Goal: Transaction & Acquisition: Book appointment/travel/reservation

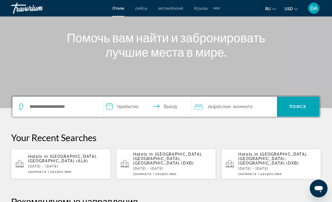
scroll to position [58, 0]
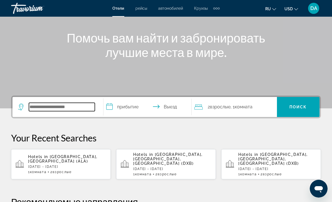
click at [40, 109] on input "Search hotel destination" at bounding box center [62, 107] width 66 height 8
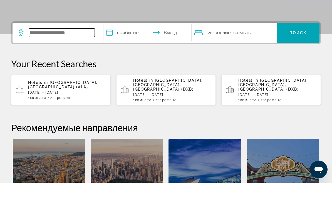
scroll to position [117, 0]
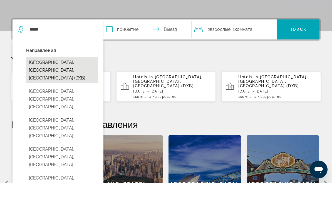
click at [46, 76] on button "Dubai, Dubai Emirate, United Arab Emirates (DXB)" at bounding box center [62, 89] width 72 height 26
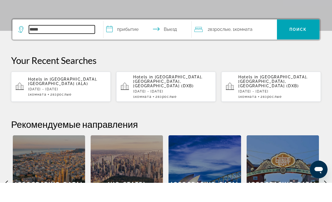
type input "**********"
click at [122, 39] on input "**********" at bounding box center [148, 50] width 90 height 22
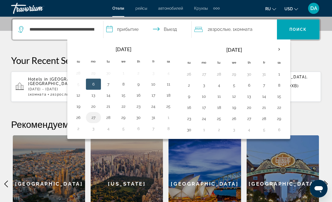
click at [91, 118] on button "27" at bounding box center [93, 118] width 9 height 8
click at [152, 120] on button "31" at bounding box center [153, 118] width 9 height 8
type input "**********"
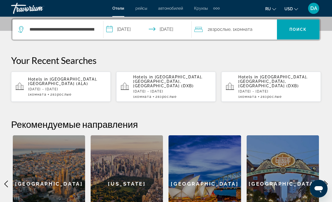
click at [214, 30] on span "Взрослые" at bounding box center [220, 29] width 21 height 5
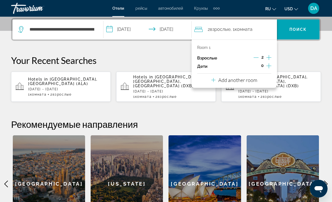
click at [220, 77] on p "Add another room" at bounding box center [237, 80] width 39 height 6
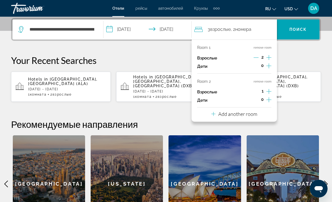
click at [237, 111] on p "Add another room" at bounding box center [237, 114] width 39 height 6
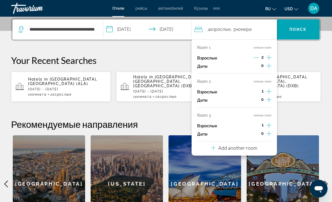
click at [259, 114] on button "remove room" at bounding box center [263, 116] width 18 height 4
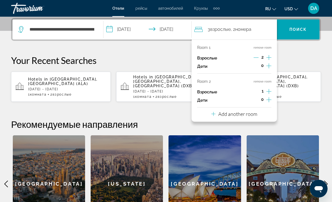
click at [257, 80] on button "remove room" at bounding box center [263, 82] width 18 height 4
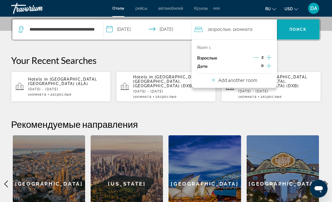
click at [291, 30] on span "Поиск" at bounding box center [299, 29] width 18 height 4
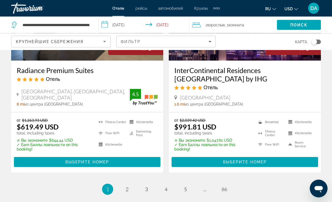
scroll to position [1167, 0]
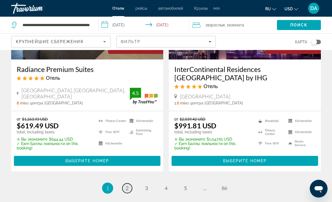
click at [124, 184] on link "page 2" at bounding box center [127, 189] width 10 height 10
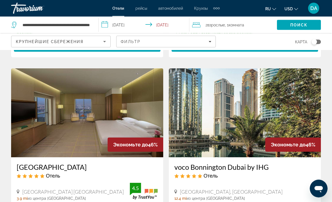
scroll to position [440, 0]
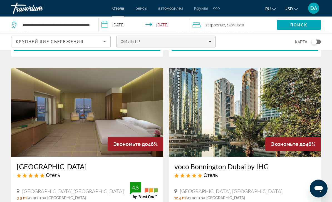
click at [131, 46] on span "Filters" at bounding box center [166, 41] width 99 height 13
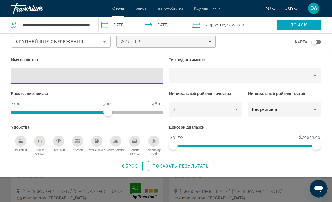
click at [90, 186] on div "Search widget" at bounding box center [166, 142] width 332 height 119
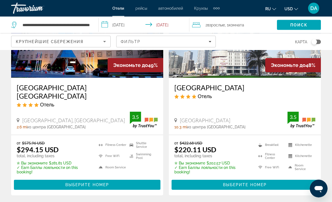
scroll to position [0, 0]
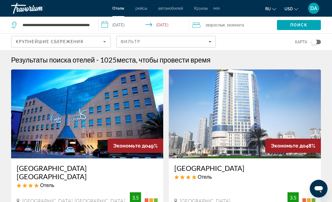
click at [135, 13] on div "Отели рейсы автомобилей Круизы деятельность Отели рейсы автомобилей Круизы деят…" at bounding box center [166, 8] width 332 height 14
click at [139, 9] on span "рейсы" at bounding box center [141, 8] width 12 height 4
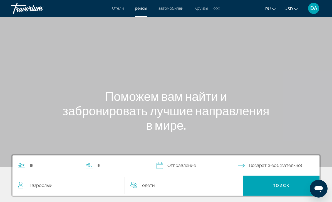
click at [170, 8] on span "автомобилей" at bounding box center [171, 8] width 25 height 4
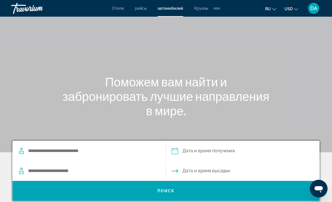
scroll to position [17, 0]
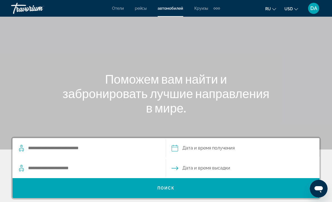
click at [196, 8] on span "Круизы" at bounding box center [201, 8] width 14 height 4
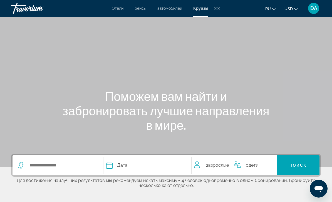
click at [218, 11] on div "Extra navigation items" at bounding box center [217, 8] width 6 height 8
click at [199, 19] on span "деятельность" at bounding box center [203, 18] width 25 height 4
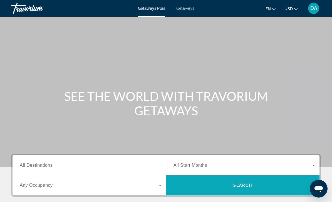
click at [206, 182] on span "Search" at bounding box center [243, 185] width 154 height 13
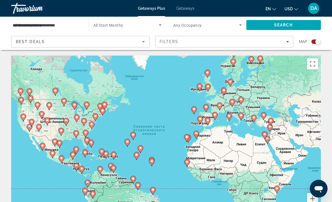
scroll to position [20, 0]
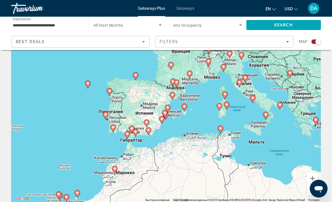
type input "**********"
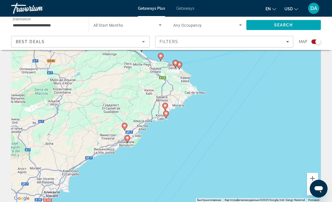
click at [163, 115] on gmp-advanced-marker "Main content" at bounding box center [166, 114] width 6 height 8
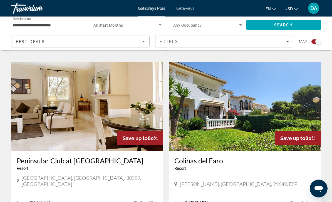
click at [18, 124] on img "Main content" at bounding box center [87, 106] width 152 height 89
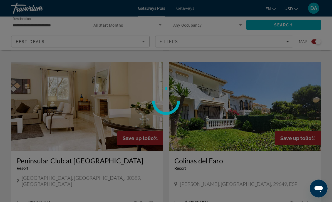
scroll to position [377, 0]
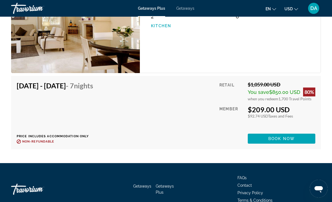
scroll to position [1438, 0]
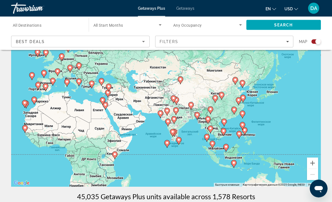
scroll to position [36, 0]
click at [309, 161] on button "Увеличить" at bounding box center [312, 163] width 11 height 11
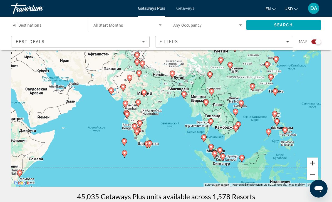
click at [312, 161] on button "Увеличить" at bounding box center [312, 163] width 11 height 11
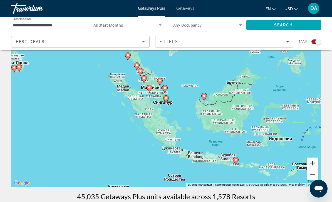
type input "**********"
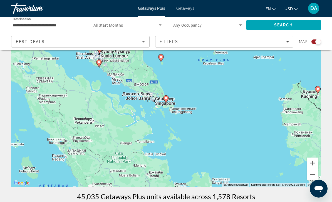
click at [164, 100] on gmp-advanced-marker "Main content" at bounding box center [166, 99] width 6 height 8
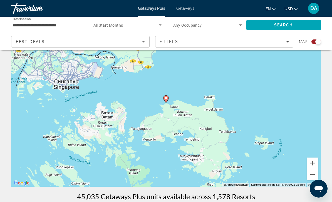
click at [163, 100] on gmp-advanced-marker "Main content" at bounding box center [166, 99] width 6 height 8
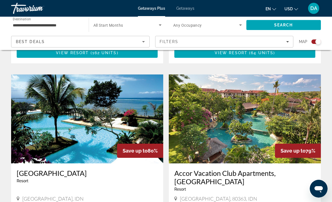
scroll to position [940, 0]
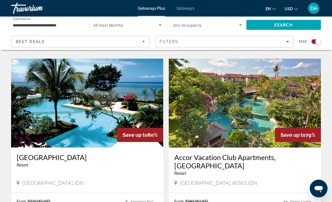
click at [211, 105] on img "Main content" at bounding box center [245, 103] width 152 height 89
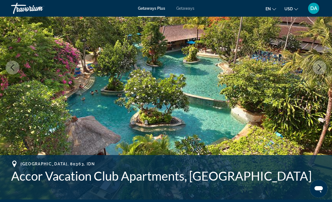
scroll to position [81, 0]
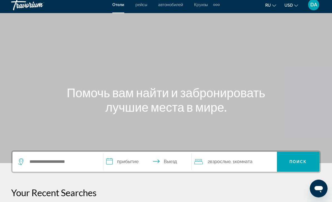
scroll to position [3, 0]
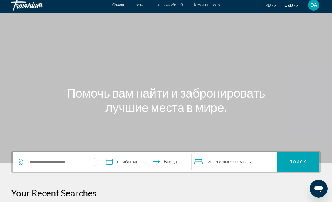
click at [33, 165] on input "Search hotel destination" at bounding box center [62, 162] width 66 height 8
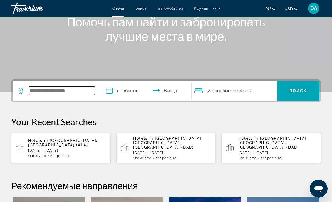
scroll to position [73, 0]
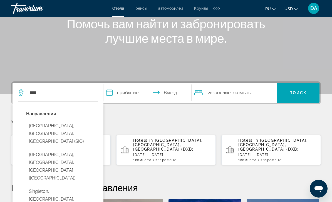
type input "**********"
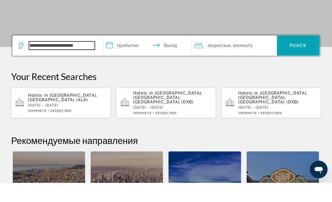
scroll to position [117, 0]
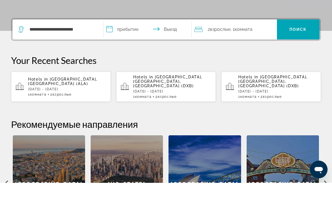
click at [125, 39] on input "**********" at bounding box center [148, 50] width 90 height 22
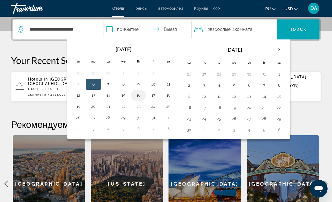
click at [138, 98] on button "16" at bounding box center [138, 96] width 9 height 8
click at [154, 97] on button "17" at bounding box center [153, 96] width 9 height 8
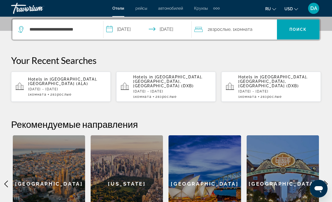
type input "**********"
click at [313, 32] on span "Search" at bounding box center [298, 29] width 43 height 13
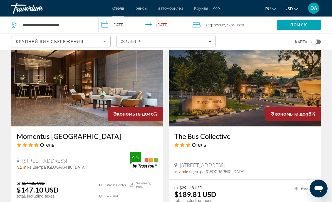
scroll to position [449, 0]
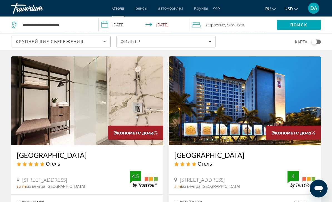
click at [226, 110] on img "Main content" at bounding box center [245, 101] width 152 height 89
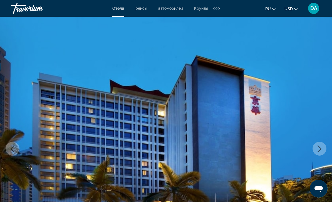
click at [114, 11] on span "Отели" at bounding box center [118, 8] width 12 height 4
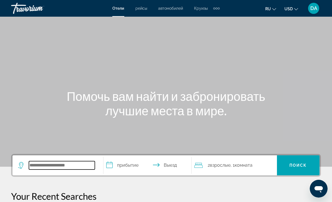
click at [33, 164] on input "Search hotel destination" at bounding box center [62, 165] width 66 height 8
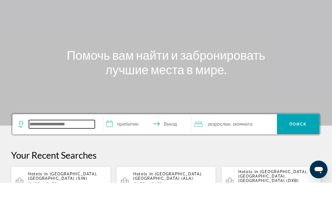
scroll to position [117, 0]
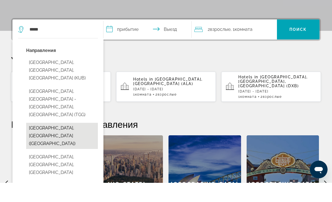
click at [84, 142] on button "Kuala Lumpur, Malaysia (KUL)" at bounding box center [62, 155] width 72 height 26
type input "**********"
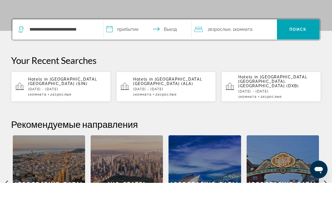
click at [133, 39] on input "**********" at bounding box center [148, 50] width 90 height 22
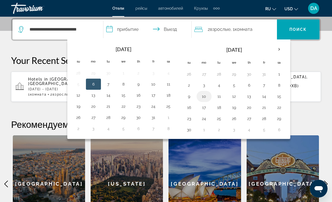
click at [204, 98] on button "10" at bounding box center [204, 97] width 9 height 8
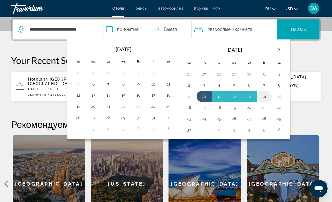
click at [263, 96] on button "14" at bounding box center [264, 97] width 9 height 8
type input "**********"
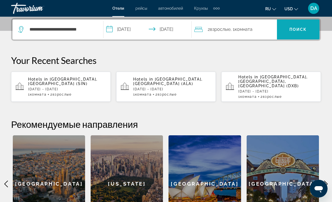
click at [302, 31] on span "Поиск" at bounding box center [299, 29] width 18 height 4
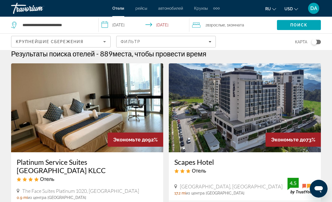
scroll to position [5, 0]
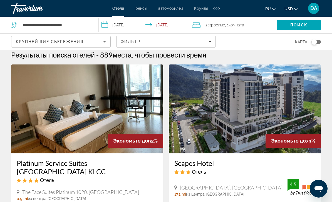
click at [20, 43] on span "Крупнейшие сбережения" at bounding box center [50, 42] width 68 height 4
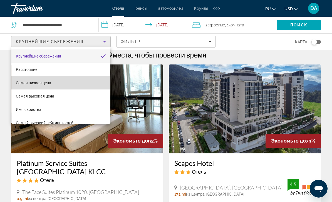
click at [17, 86] on span "Самая низкая цена" at bounding box center [33, 83] width 35 height 7
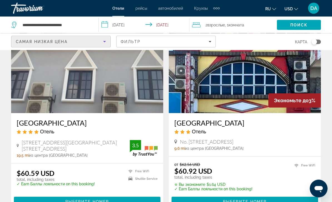
scroll to position [475, 0]
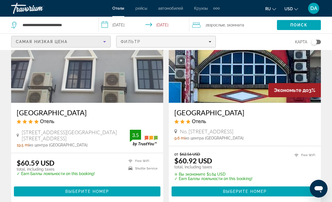
click at [168, 41] on div "Фильтр" at bounding box center [166, 42] width 91 height 4
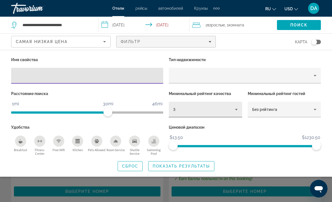
click at [186, 108] on div "3" at bounding box center [204, 109] width 62 height 7
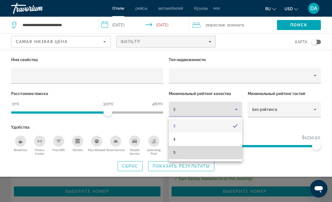
click at [182, 154] on mat-option "5" at bounding box center [205, 152] width 73 height 13
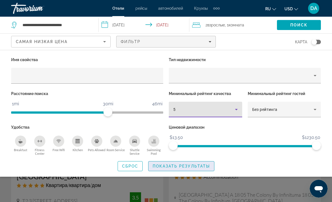
click at [172, 167] on span "Показать результаты" at bounding box center [181, 166] width 57 height 4
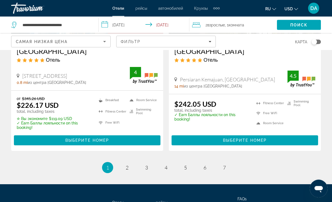
scroll to position [1177, 0]
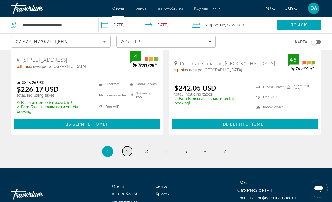
click at [127, 149] on span "2" at bounding box center [127, 152] width 3 height 6
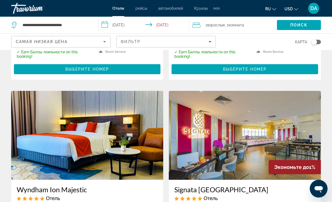
scroll to position [396, 0]
